Goal: Information Seeking & Learning: Learn about a topic

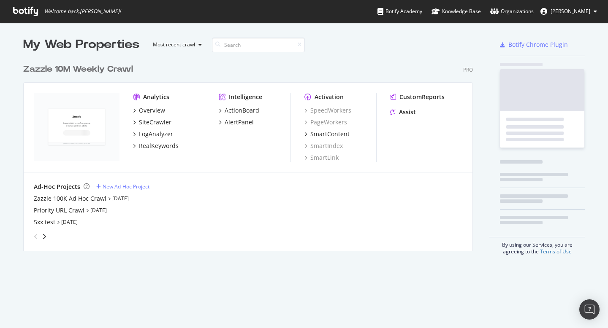
scroll to position [192, 450]
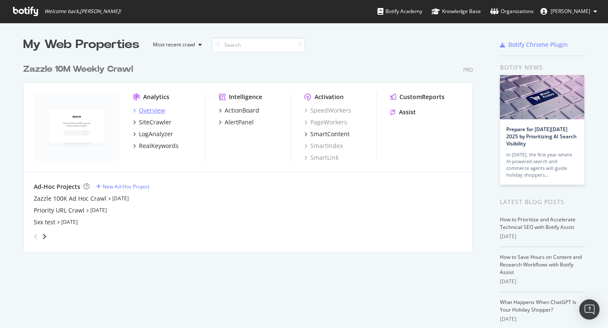
click at [146, 108] on div "Overview" at bounding box center [152, 110] width 26 height 8
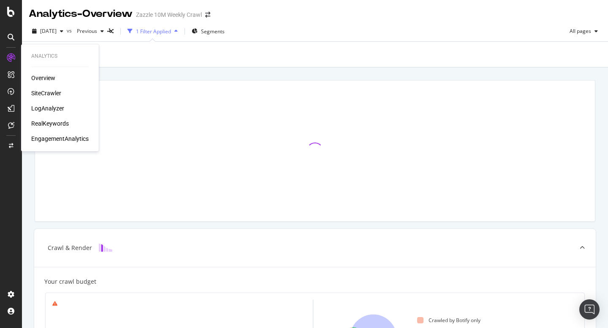
click at [43, 89] on div "SiteCrawler" at bounding box center [46, 93] width 30 height 8
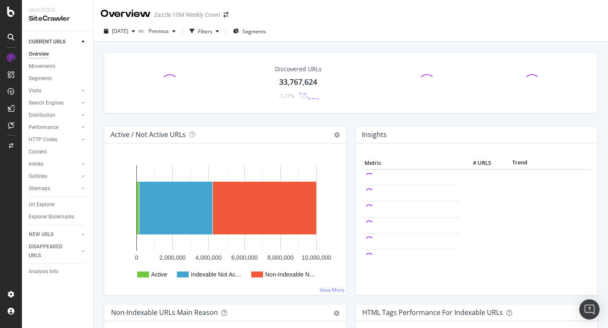
click at [49, 204] on div "Url Explorer" at bounding box center [42, 205] width 26 height 9
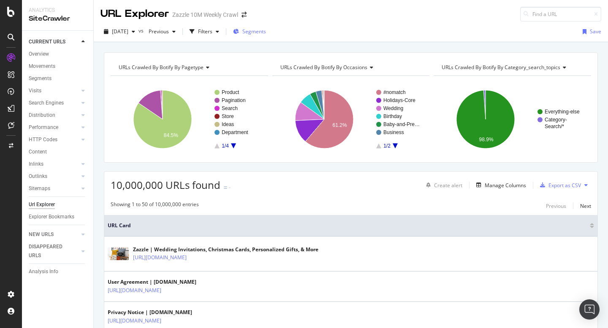
click at [259, 33] on span "Segments" at bounding box center [254, 31] width 24 height 7
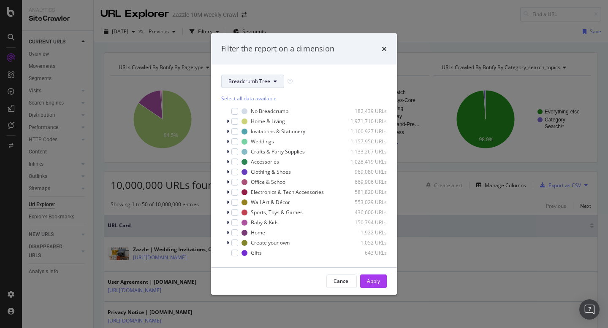
click at [268, 76] on button "Breadcrumb Tree" at bounding box center [252, 82] width 63 height 14
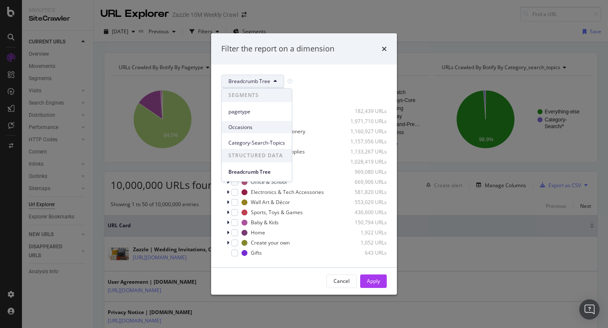
click at [273, 127] on span "Occasions" at bounding box center [256, 128] width 57 height 8
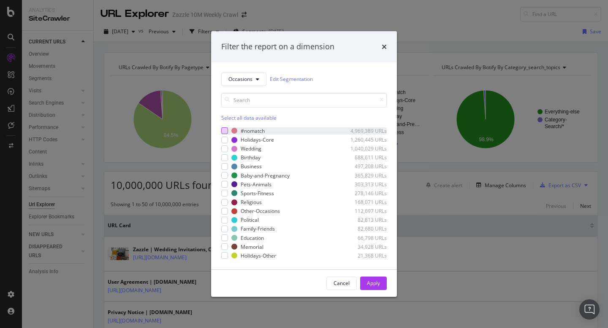
click at [226, 127] on div "modal" at bounding box center [224, 130] width 7 height 7
click at [367, 282] on div "Apply" at bounding box center [373, 283] width 13 height 7
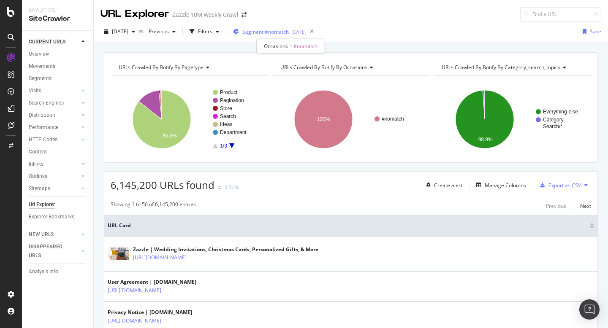
click at [280, 34] on span "Segment: #nomatch" at bounding box center [265, 31] width 46 height 7
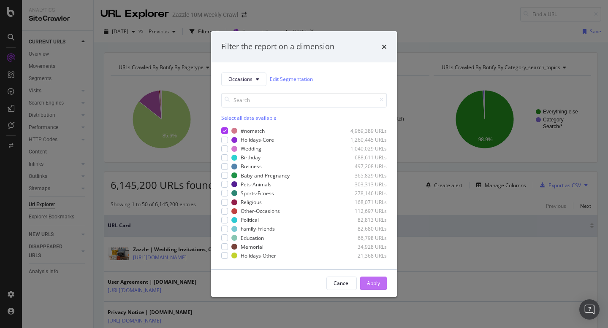
click at [371, 279] on div "Apply" at bounding box center [373, 283] width 13 height 13
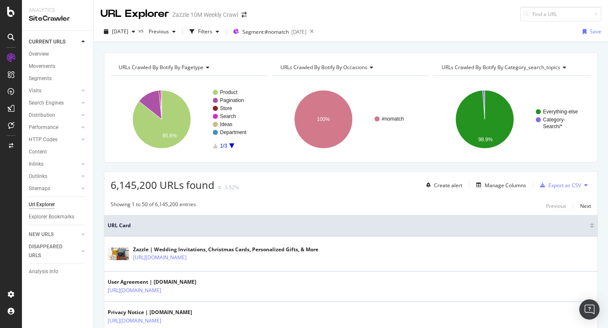
click at [381, 49] on div "URLs Crawled By Botify By pagetype Chart (by Value) Table Expand Export as CSV …" at bounding box center [351, 52] width 514 height 20
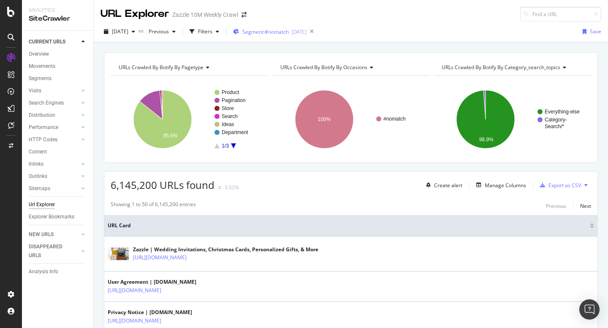
click at [297, 37] on div "Segment: #nomatch [DATE]" at bounding box center [269, 31] width 73 height 13
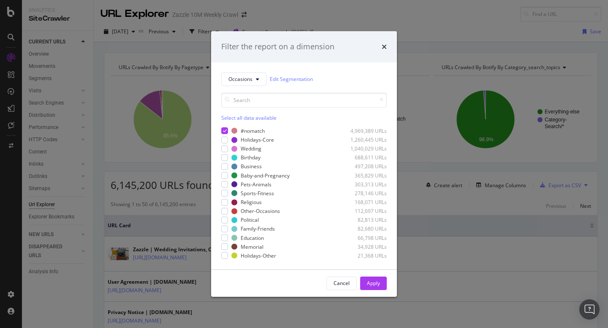
click at [392, 18] on div "Filter the report on a dimension Occasions Edit Segmentation Select all data av…" at bounding box center [304, 164] width 608 height 328
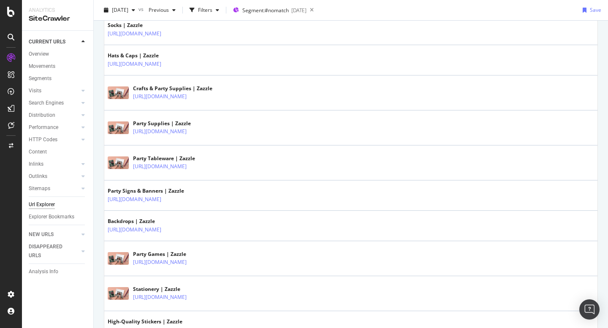
scroll to position [1556, 0]
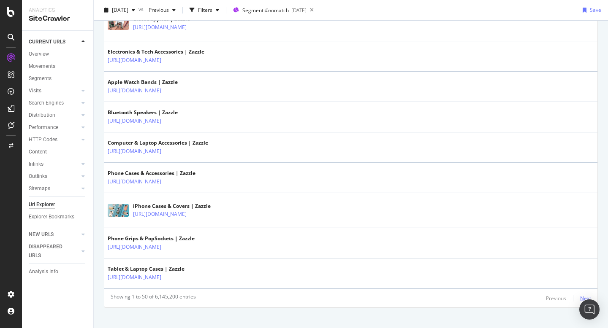
click at [580, 296] on div "Next" at bounding box center [585, 298] width 11 height 7
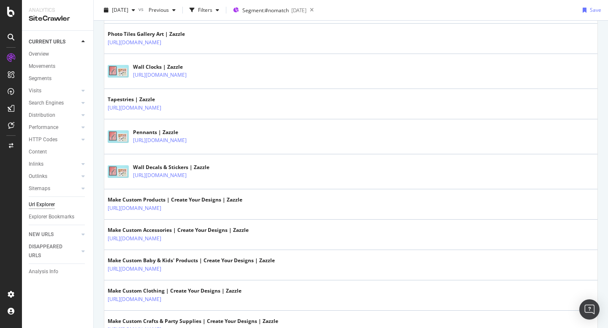
scroll to position [1570, 0]
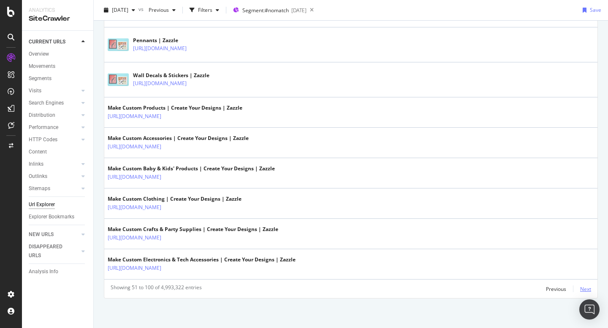
click at [582, 288] on div "Next" at bounding box center [585, 289] width 11 height 7
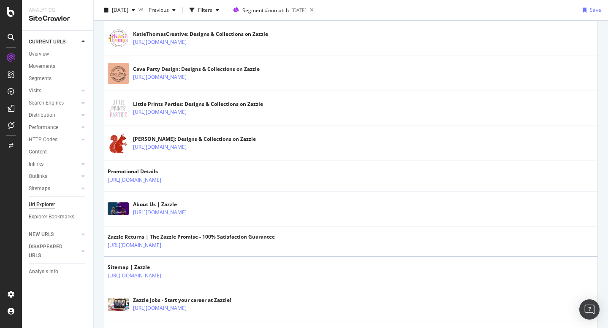
scroll to position [1553, 0]
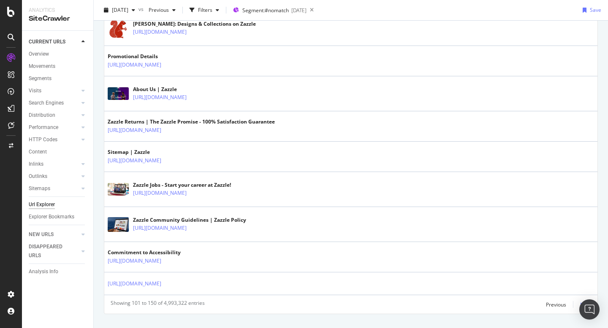
click at [580, 305] on div "Next" at bounding box center [585, 304] width 11 height 7
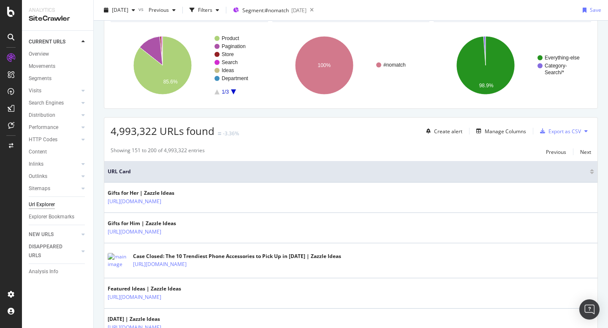
scroll to position [145, 0]
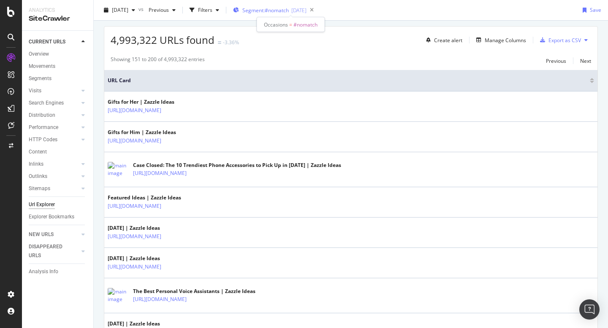
click at [273, 8] on span "Segment: #nomatch" at bounding box center [265, 10] width 46 height 7
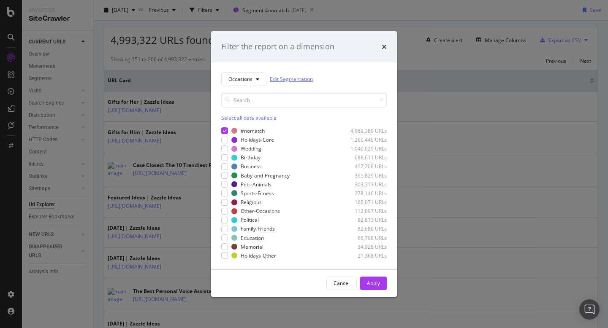
click at [304, 78] on link "Edit Segmentation" at bounding box center [291, 79] width 43 height 9
click at [383, 39] on div "Filter the report on a dimension" at bounding box center [304, 46] width 186 height 31
click at [384, 43] on div "times" at bounding box center [384, 46] width 5 height 11
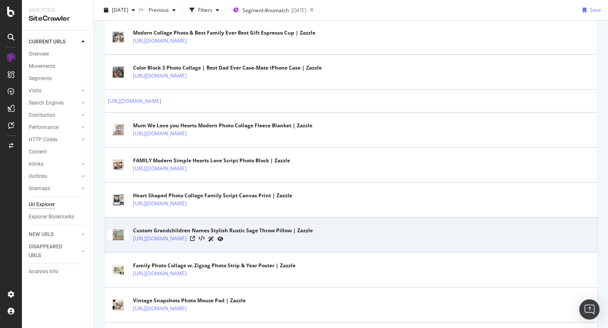
scroll to position [1622, 0]
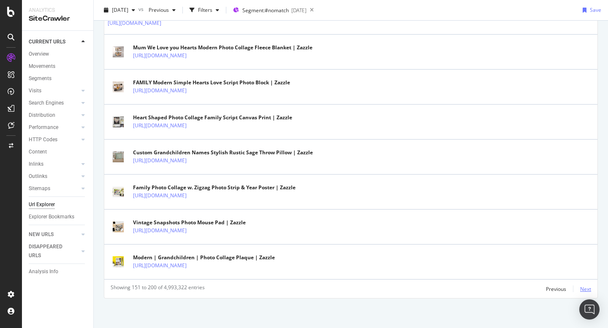
click at [580, 290] on div "Next" at bounding box center [585, 289] width 11 height 7
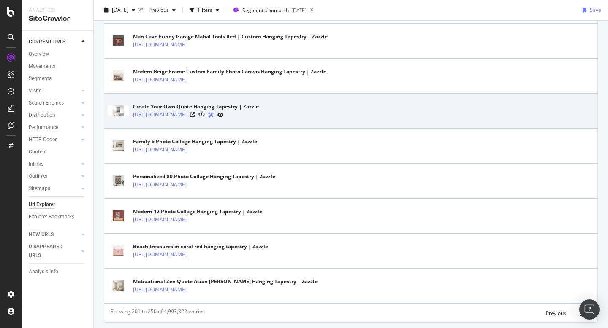
scroll to position [1676, 0]
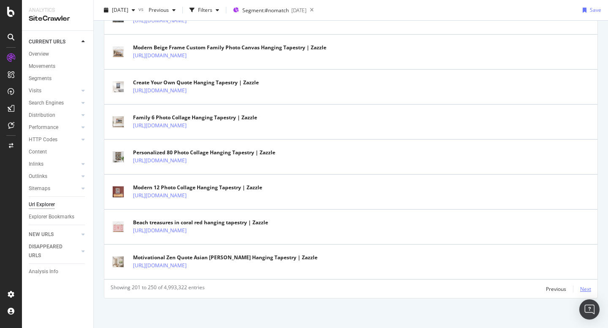
click at [580, 287] on div "Next" at bounding box center [585, 289] width 11 height 7
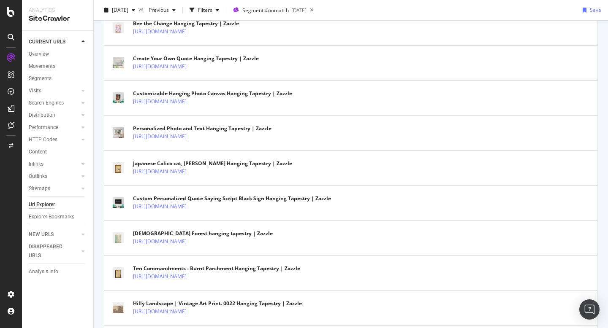
scroll to position [550, 0]
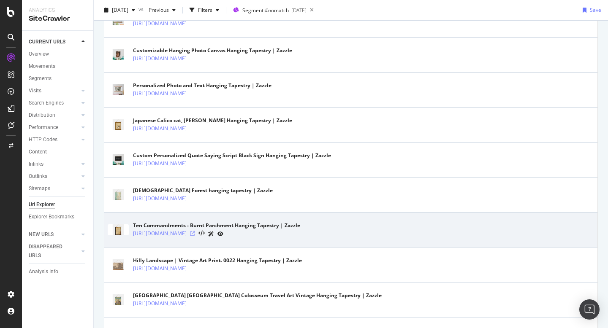
click at [195, 233] on icon at bounding box center [192, 233] width 5 height 5
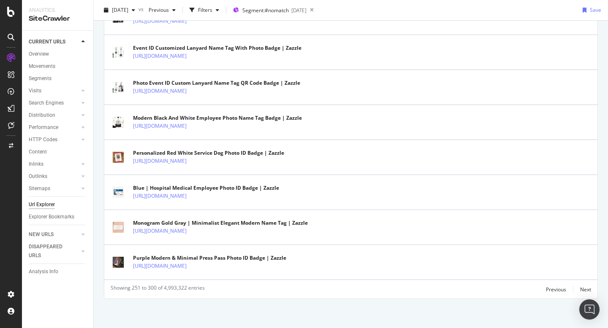
scroll to position [1674, 0]
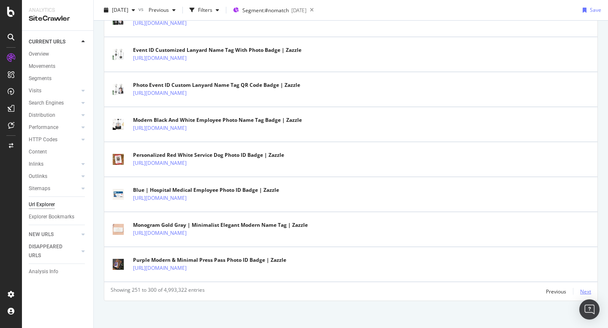
click at [580, 291] on div "Next" at bounding box center [585, 291] width 11 height 7
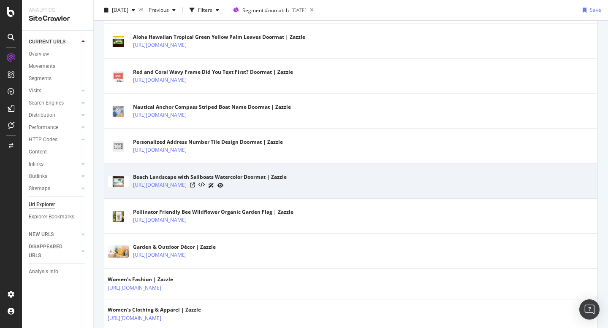
scroll to position [1690, 0]
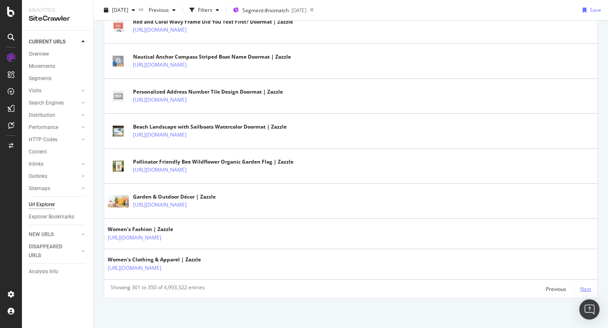
click at [580, 287] on div "Next" at bounding box center [585, 289] width 11 height 7
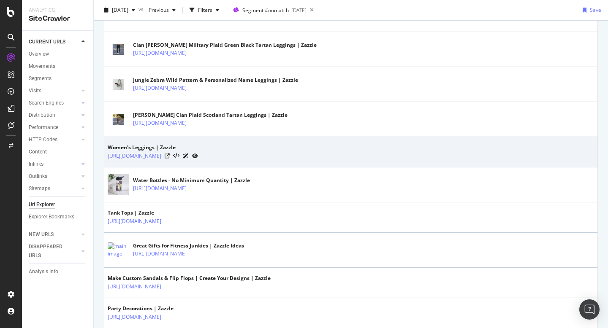
scroll to position [1681, 0]
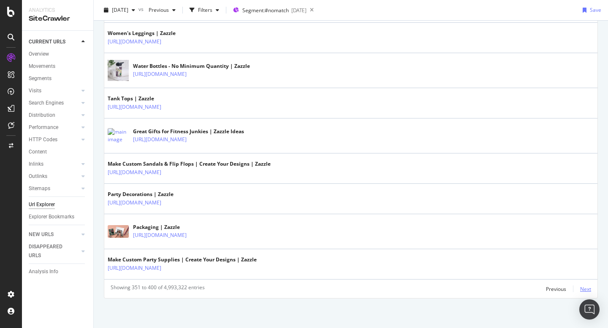
click at [580, 286] on div "Next" at bounding box center [585, 289] width 11 height 7
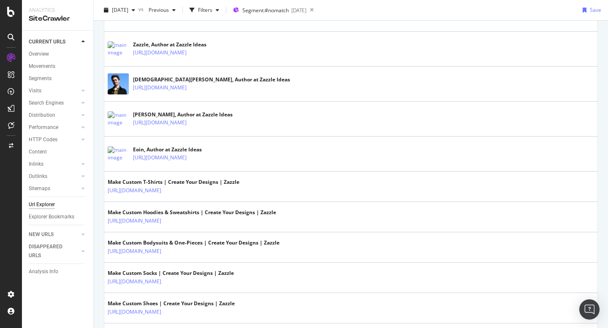
scroll to position [1588, 0]
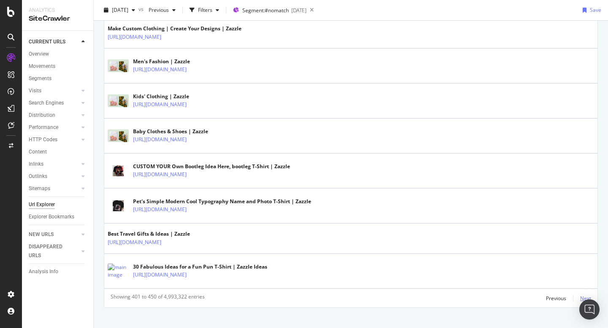
click at [580, 298] on div "Next" at bounding box center [585, 298] width 11 height 7
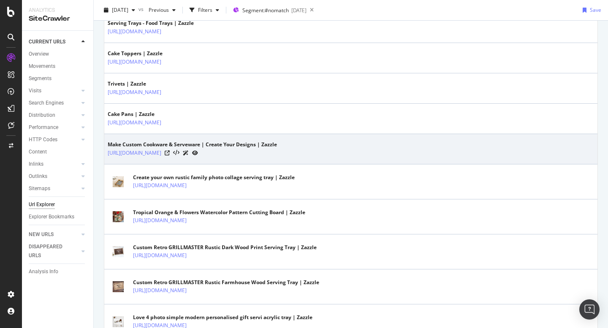
scroll to position [344, 0]
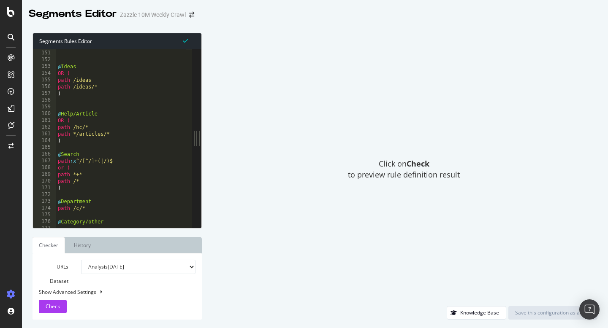
scroll to position [1028, 0]
